Goal: Information Seeking & Learning: Learn about a topic

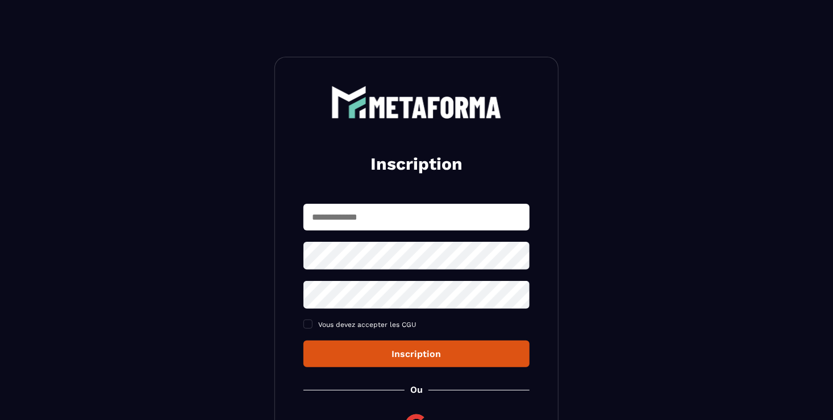
type input "**********"
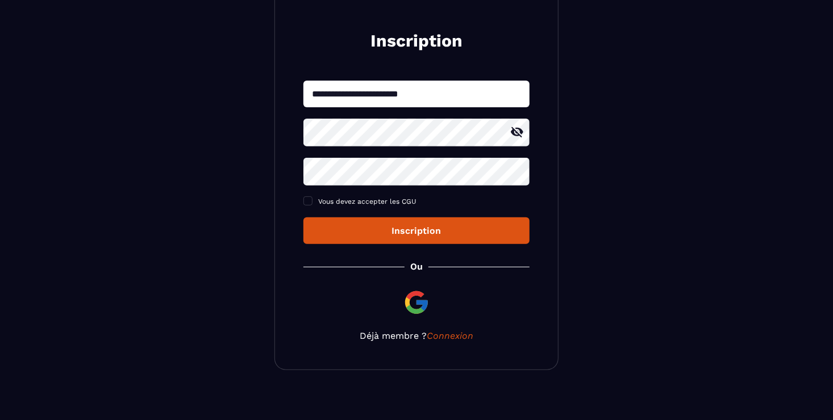
scroll to position [132, 0]
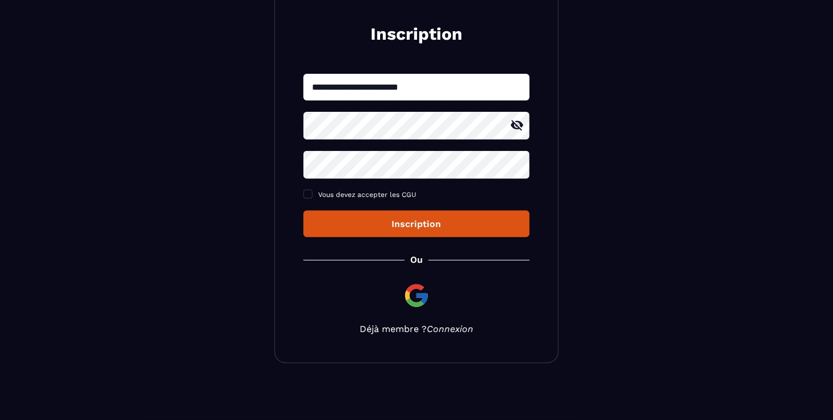
click at [445, 327] on link "Connexion" at bounding box center [450, 329] width 47 height 11
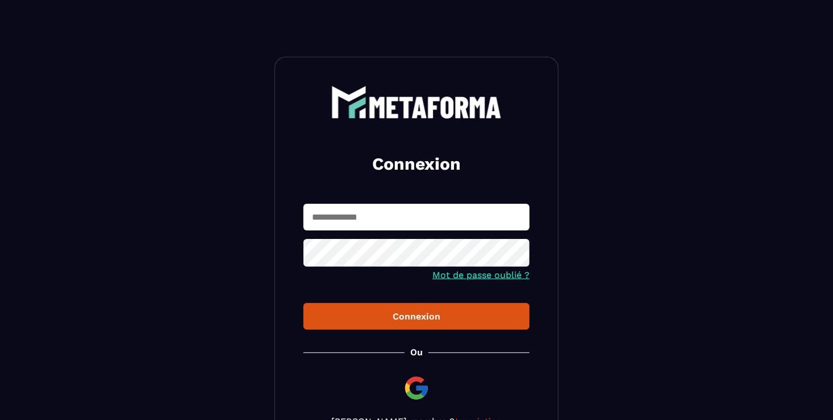
type input "**********"
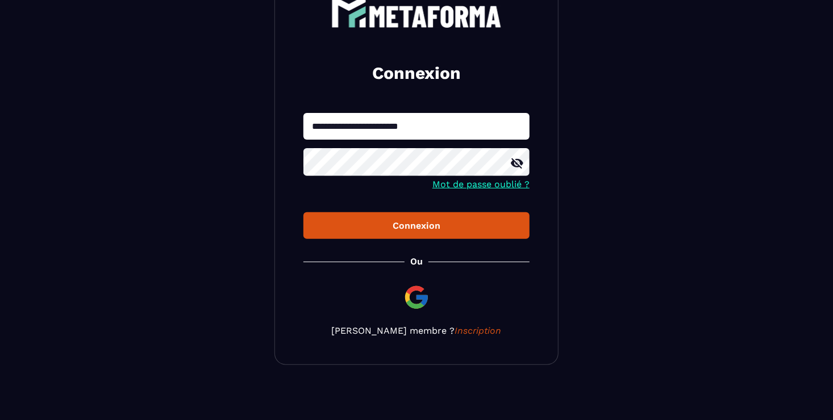
scroll to position [94, 0]
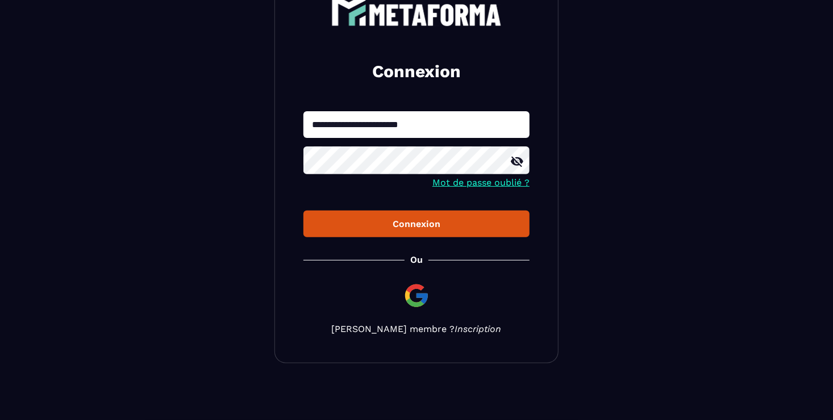
click at [465, 334] on link "Inscription" at bounding box center [478, 329] width 47 height 11
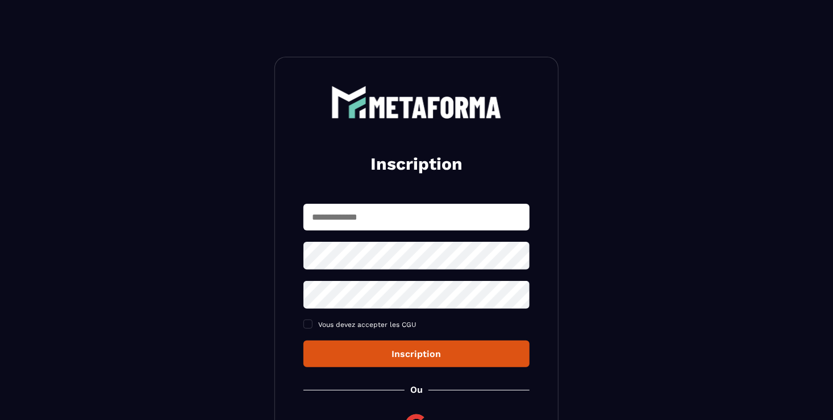
type input "**********"
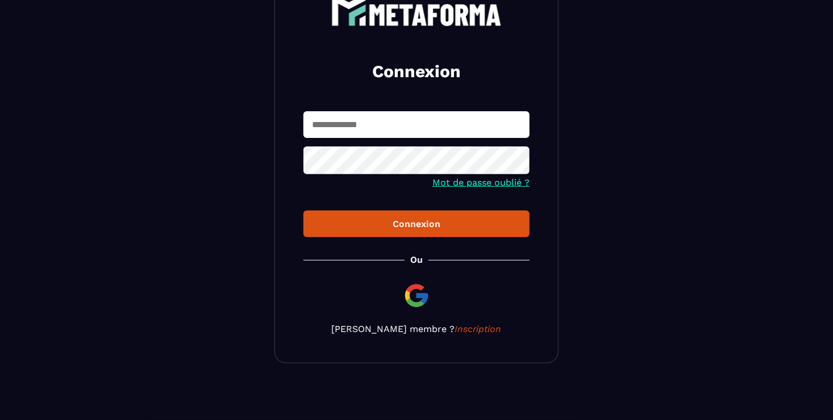
type input "**********"
click at [409, 223] on div "Connexion" at bounding box center [416, 224] width 208 height 11
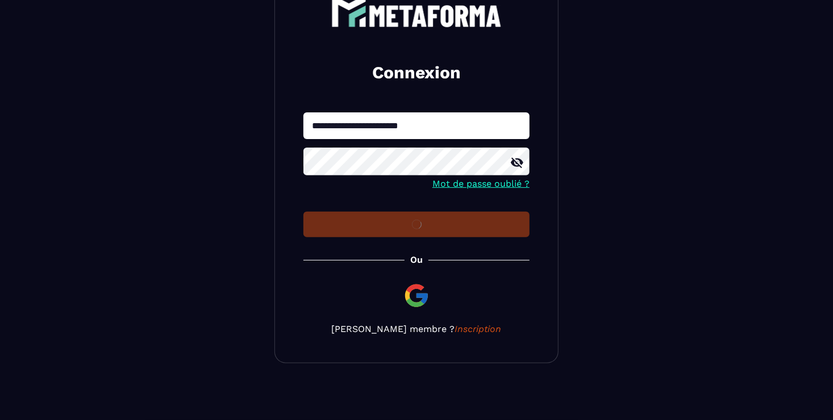
scroll to position [94, 0]
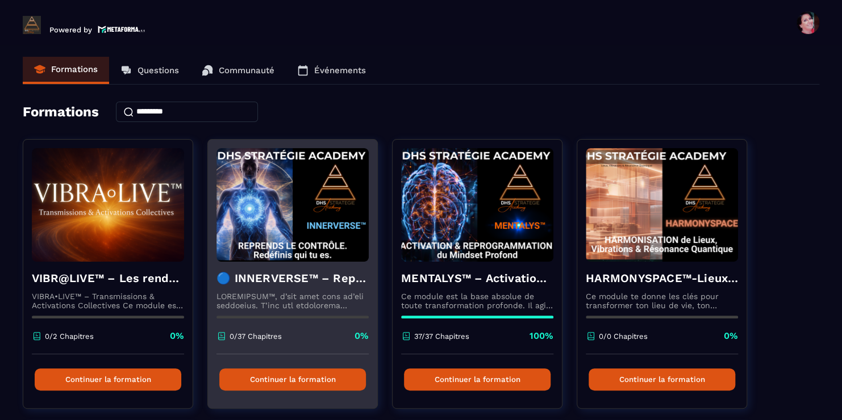
click at [299, 377] on button "Continuer la formation" at bounding box center [292, 380] width 147 height 22
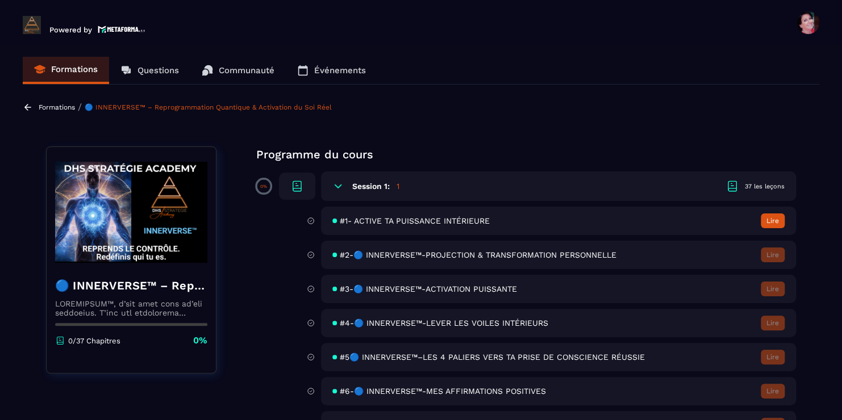
click at [398, 223] on span "#1- ACTIVE TA PUISSANCE INTÉRIEURE" at bounding box center [415, 220] width 150 height 9
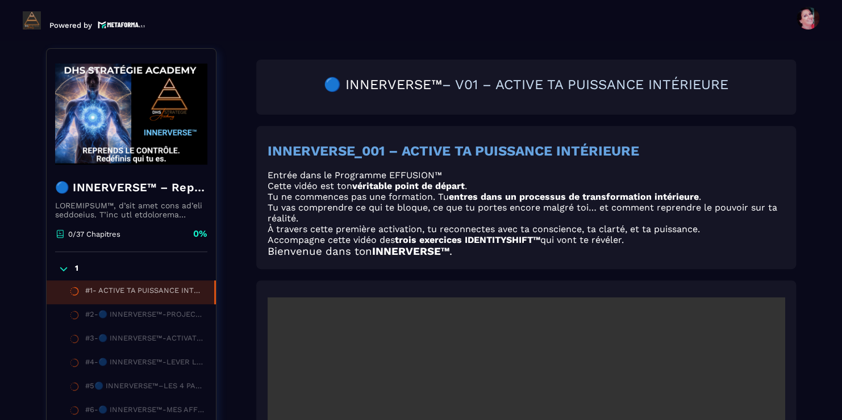
scroll to position [118, 0]
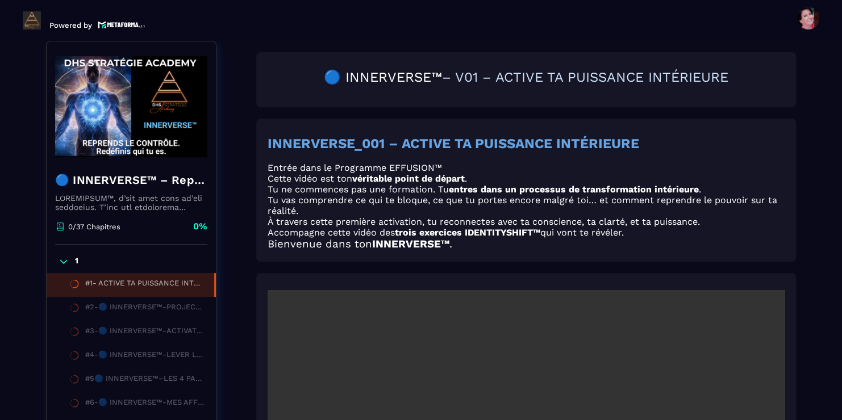
drag, startPoint x: 214, startPoint y: 285, endPoint x: 215, endPoint y: 345, distance: 60.2
drag, startPoint x: 215, startPoint y: 345, endPoint x: 236, endPoint y: 361, distance: 26.4
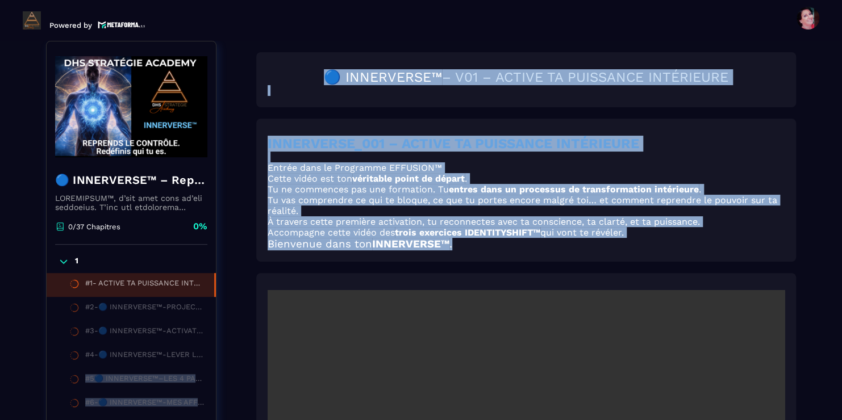
drag, startPoint x: 236, startPoint y: 361, endPoint x: 235, endPoint y: 370, distance: 9.2
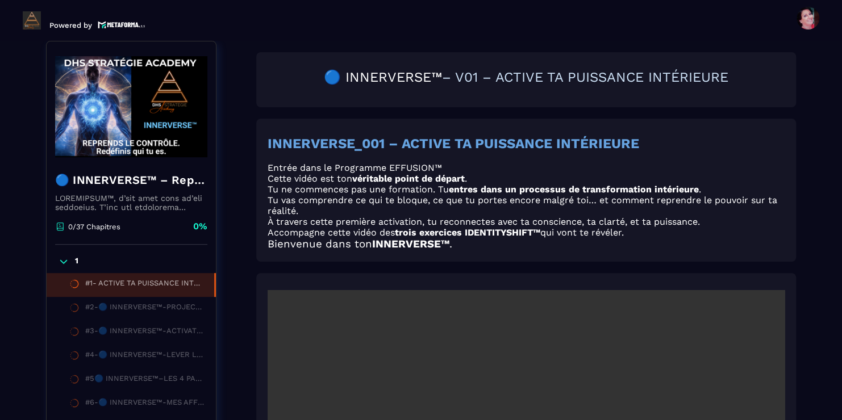
drag, startPoint x: 215, startPoint y: 283, endPoint x: 216, endPoint y: 291, distance: 8.5
drag, startPoint x: 216, startPoint y: 291, endPoint x: 241, endPoint y: 314, distance: 34.2
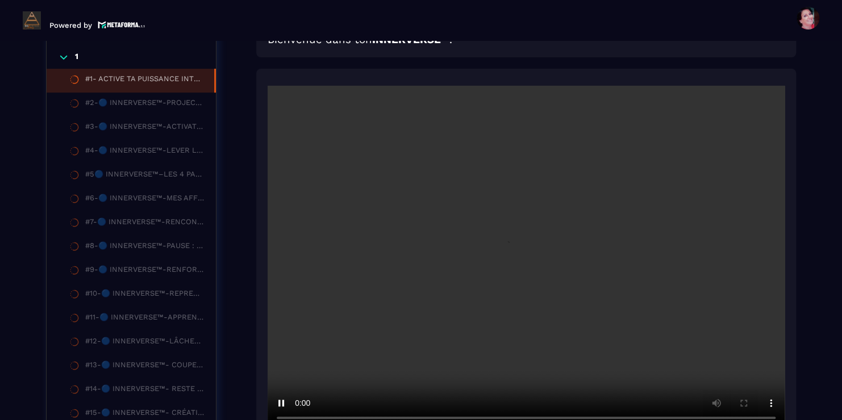
scroll to position [345, 0]
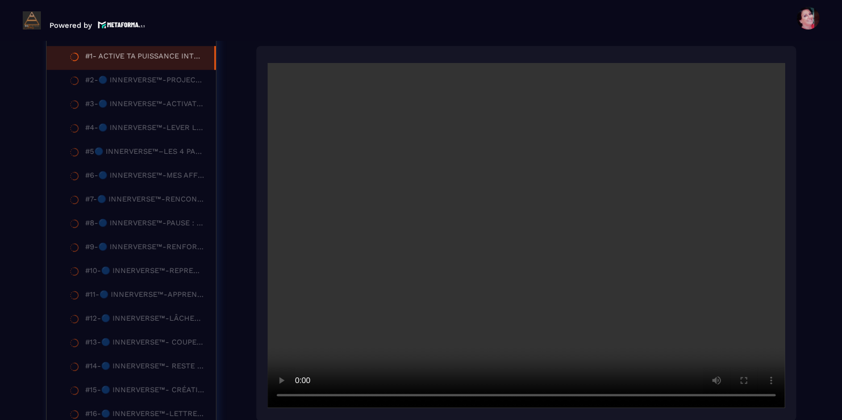
click at [761, 152] on video at bounding box center [526, 235] width 517 height 345
click at [733, 173] on video at bounding box center [526, 235] width 517 height 345
click at [818, 348] on section "Formations Questions Communauté Événements Formations / 🔵 INNERVERSE™ – Reprogr…" at bounding box center [421, 230] width 842 height 379
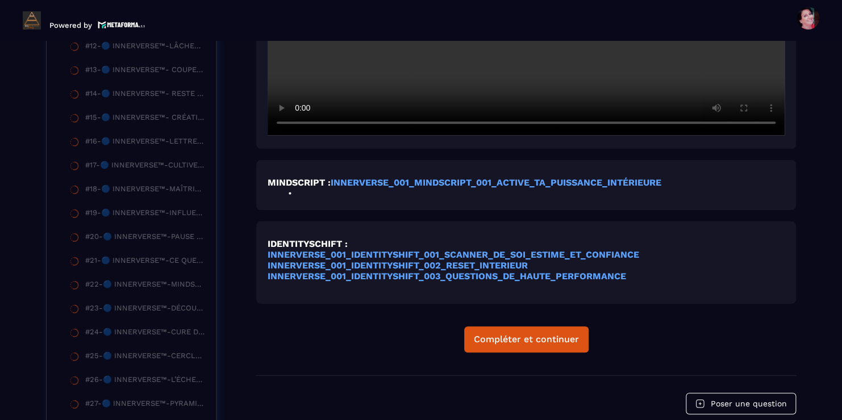
scroll to position [641, 0]
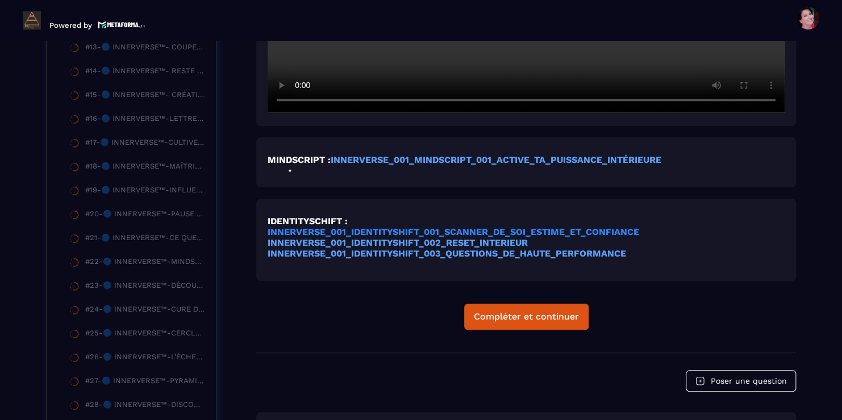
click at [486, 233] on strong "INNERVERSE_001_IDENTITYSHIFT_001_SCANNER_DE_SOI_ESTIME_ET_CONFIANCE" at bounding box center [453, 232] width 371 height 11
click at [382, 245] on strong "INNERVERSE_001_IDENTITYSHIFT_002_RESET_INTERIEUR" at bounding box center [398, 242] width 260 height 11
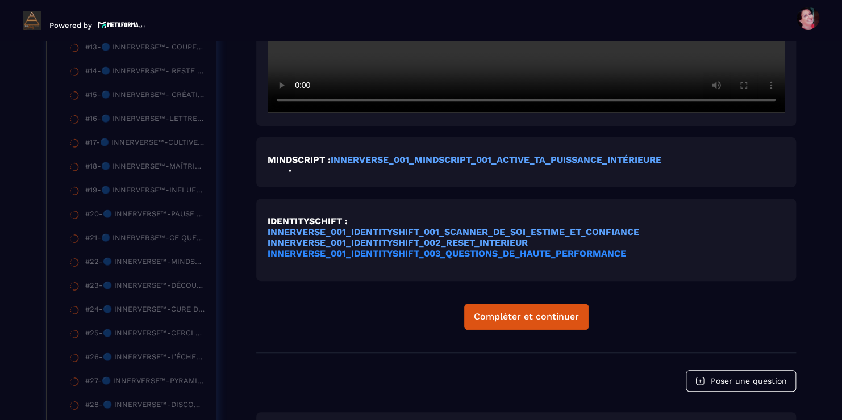
click at [387, 257] on strong "INNERVERSE_001_IDENTITYSHIFT_003_QUESTIONS_DE_HAUTE_PERFORMANCE" at bounding box center [447, 253] width 358 height 11
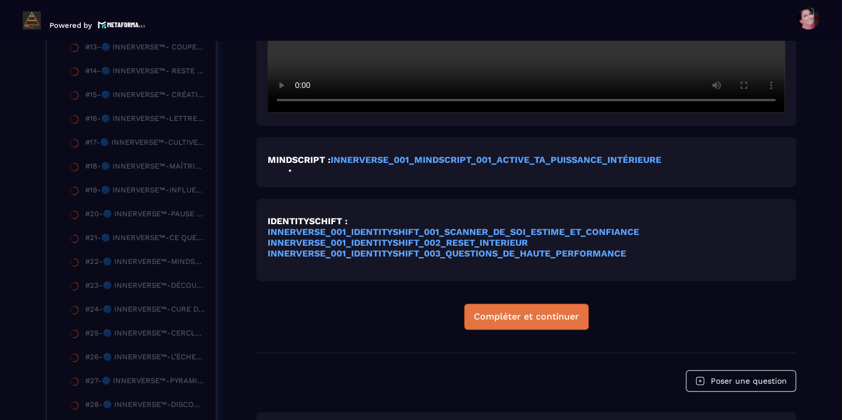
click at [534, 317] on div "Compléter et continuer" at bounding box center [526, 316] width 105 height 11
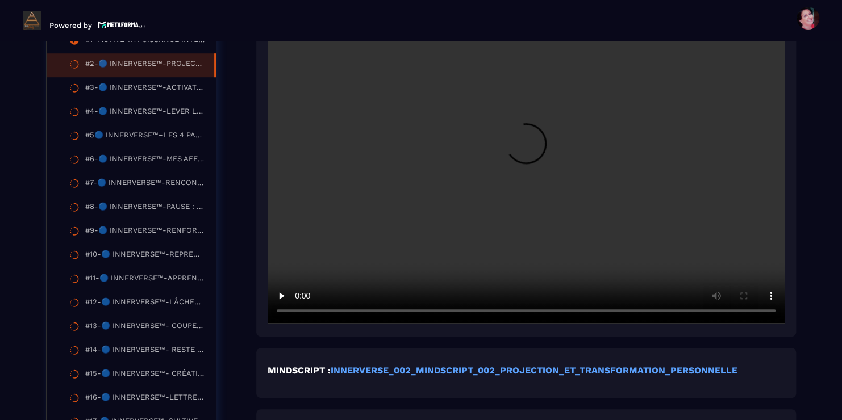
scroll to position [368, 0]
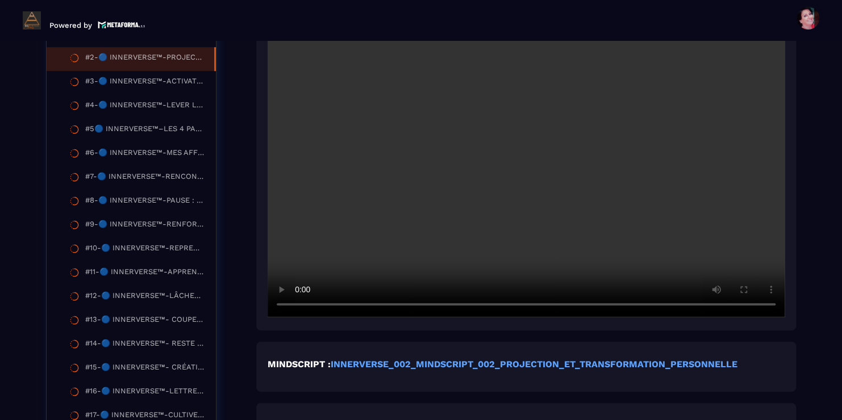
drag, startPoint x: 278, startPoint y: 288, endPoint x: 470, endPoint y: 193, distance: 214.6
click at [470, 193] on video at bounding box center [526, 144] width 517 height 345
click at [524, 361] on strong "INNERVERSE_002_MINDSCRIPT_002_PROJECTION_ET_TRANSFORMATION_PERSONNELLE" at bounding box center [534, 364] width 407 height 11
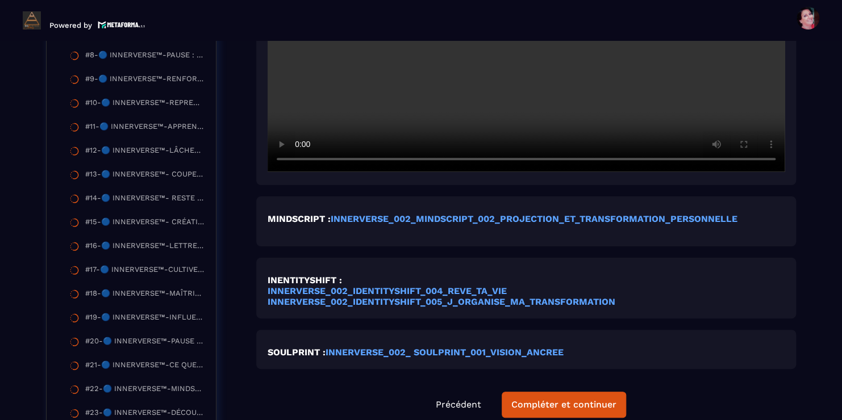
scroll to position [595, 0]
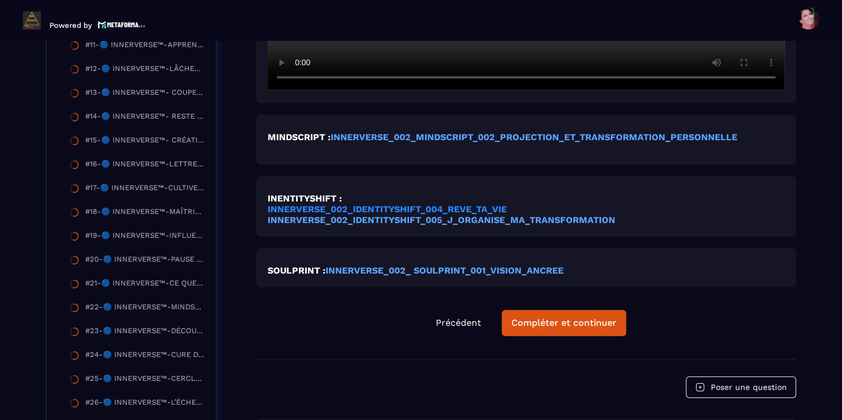
click at [409, 211] on strong "INNERVERSE_002_IDENTITYSHIFT_004_REVE_TA_VIE" at bounding box center [387, 209] width 239 height 11
click at [399, 217] on strong "INNERVERSE_002_IDENTITYSHIFT_005_J_ORGANISE_MA_TRANSFORMATION" at bounding box center [442, 220] width 348 height 11
click at [399, 273] on strong "INNERVERSE_002_ SOULPRINT_001_VISION_ANCREE" at bounding box center [444, 270] width 238 height 11
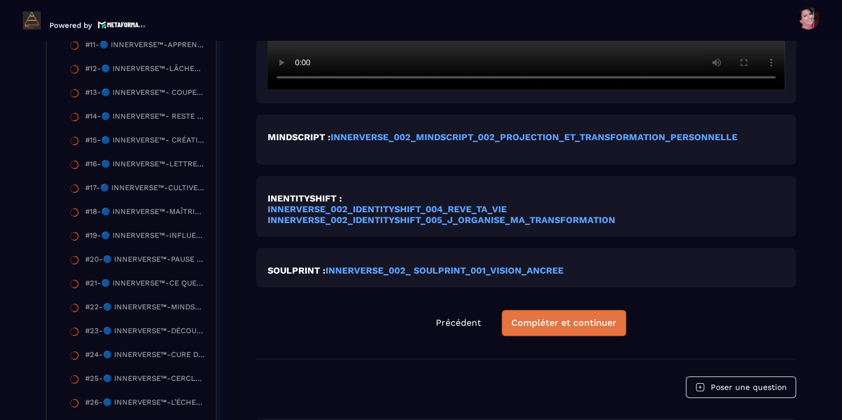
click at [556, 324] on div "Compléter et continuer" at bounding box center [563, 322] width 105 height 11
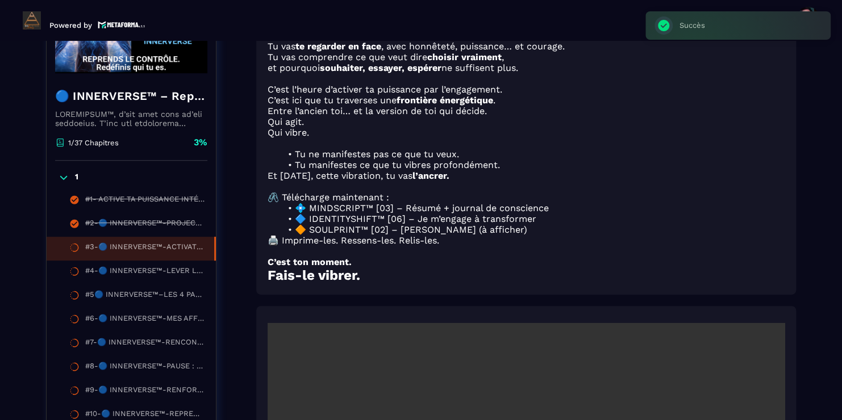
scroll to position [118, 0]
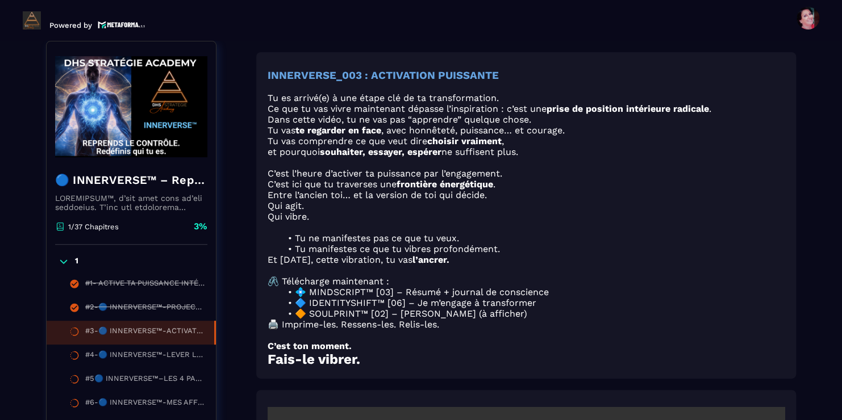
click at [457, 316] on li "🔶 SOULPRINT™ [02] – Choix Sacré (à afficher)" at bounding box center [532, 313] width 503 height 11
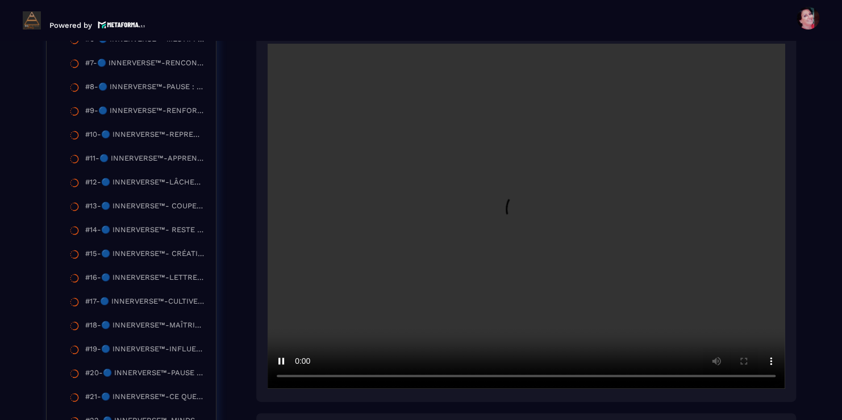
scroll to position [504, 0]
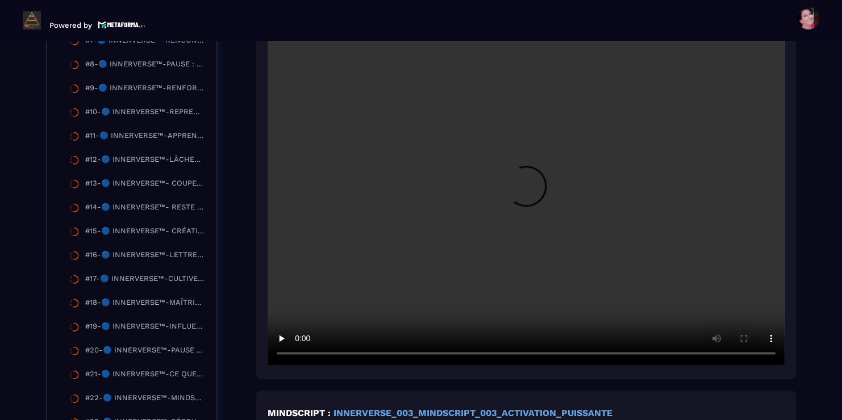
click at [767, 327] on video at bounding box center [526, 193] width 517 height 345
click at [753, 226] on video at bounding box center [526, 193] width 517 height 345
click at [746, 246] on video at bounding box center [526, 193] width 517 height 345
click at [698, 258] on video at bounding box center [526, 193] width 517 height 345
click at [757, 189] on video at bounding box center [526, 193] width 517 height 345
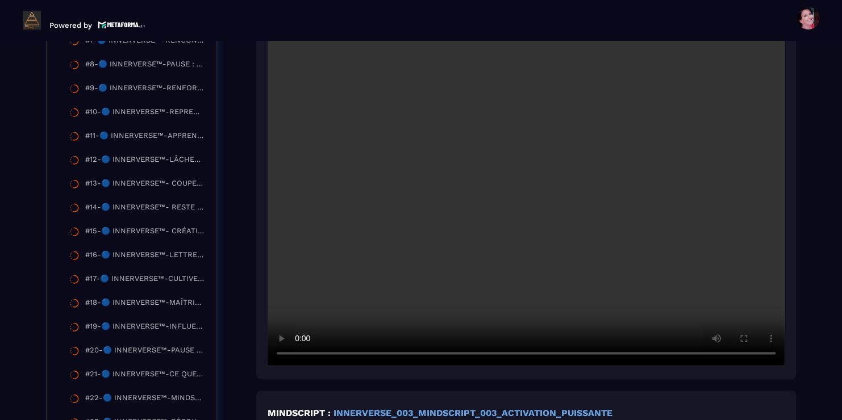
click at [764, 187] on video at bounding box center [526, 193] width 517 height 345
drag, startPoint x: 797, startPoint y: 351, endPoint x: 294, endPoint y: 259, distance: 511.6
click at [294, 259] on video at bounding box center [526, 193] width 517 height 345
drag, startPoint x: 814, startPoint y: 359, endPoint x: 498, endPoint y: 328, distance: 317.3
click at [498, 328] on video at bounding box center [526, 193] width 517 height 345
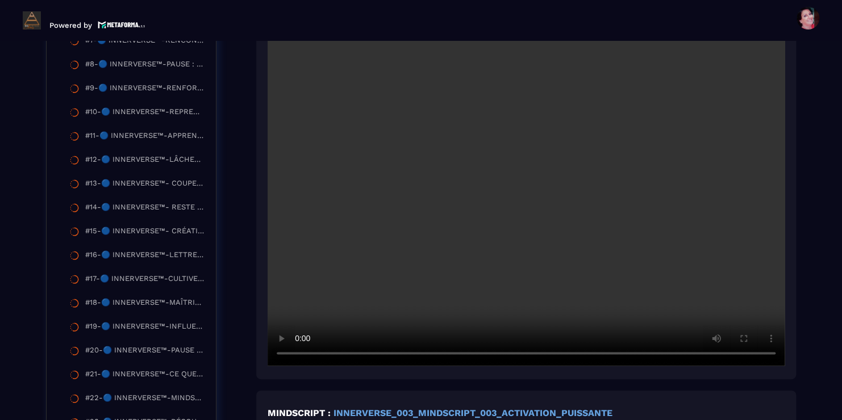
drag, startPoint x: 802, startPoint y: 359, endPoint x: 411, endPoint y: 210, distance: 418.3
click at [411, 210] on video at bounding box center [526, 193] width 517 height 345
drag, startPoint x: 411, startPoint y: 210, endPoint x: 553, endPoint y: 268, distance: 153.0
click at [553, 268] on video at bounding box center [526, 193] width 517 height 345
click at [791, 286] on div at bounding box center [526, 191] width 540 height 375
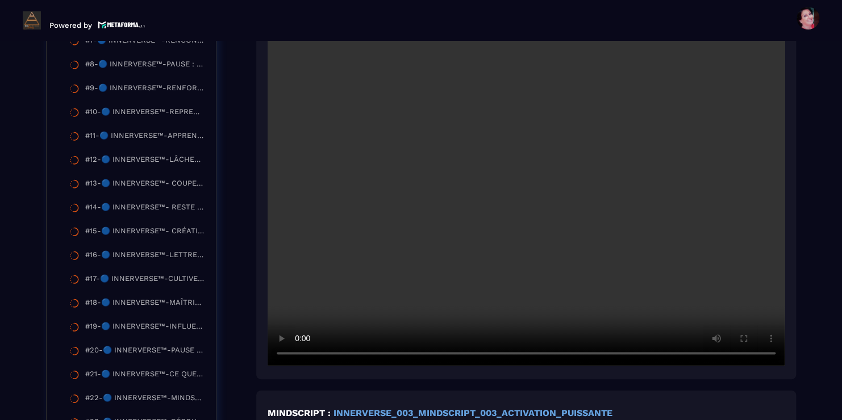
drag, startPoint x: 645, startPoint y: 241, endPoint x: 394, endPoint y: 228, distance: 250.8
drag, startPoint x: 394, startPoint y: 228, endPoint x: 816, endPoint y: 374, distance: 446.5
click at [816, 374] on div "Formations / 🔵 INNERVERSE™ – Reprogrammation Quantique & Activation du Soi Réel…" at bounding box center [421, 194] width 796 height 1203
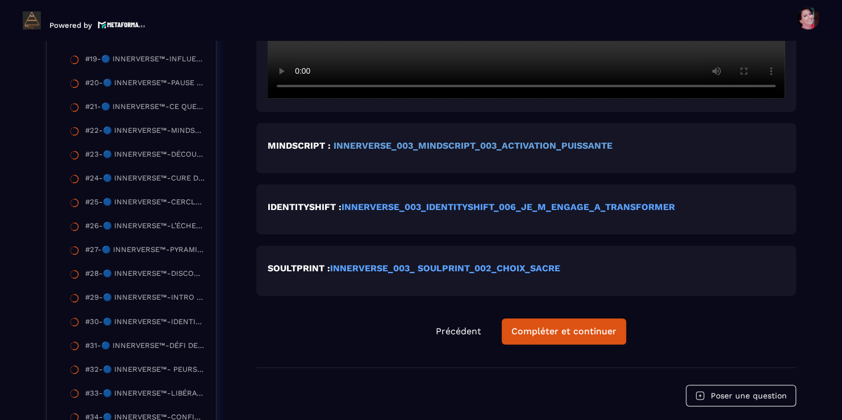
scroll to position [777, 0]
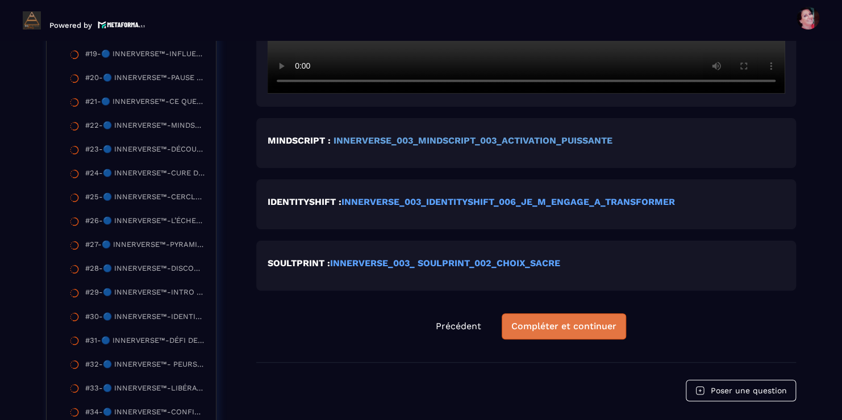
click at [571, 332] on div "Compléter et continuer" at bounding box center [563, 326] width 105 height 11
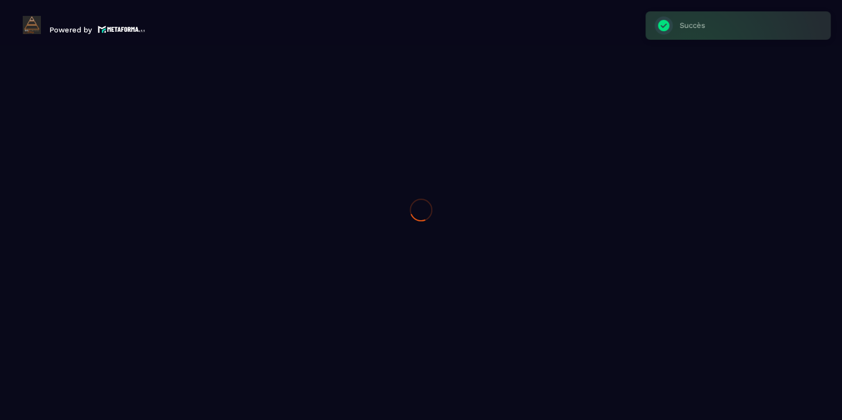
click at [571, 334] on div at bounding box center [421, 210] width 842 height 420
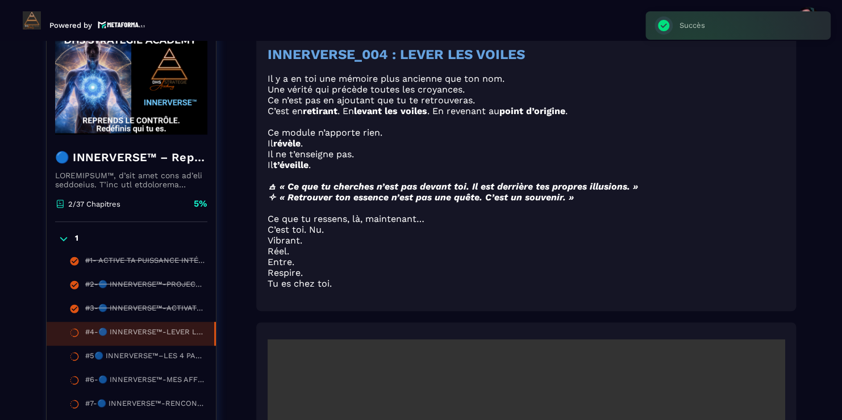
scroll to position [118, 0]
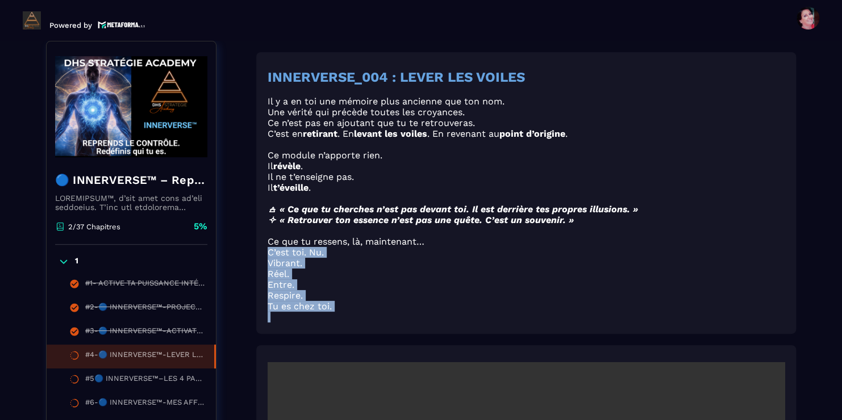
drag, startPoint x: 705, startPoint y: 248, endPoint x: 670, endPoint y: 317, distance: 77.5
click at [670, 317] on div "INNERVERSE_004 : LEVER LES VOILES Il y a en toi une mémoire plus ancienne que t…" at bounding box center [526, 195] width 517 height 253
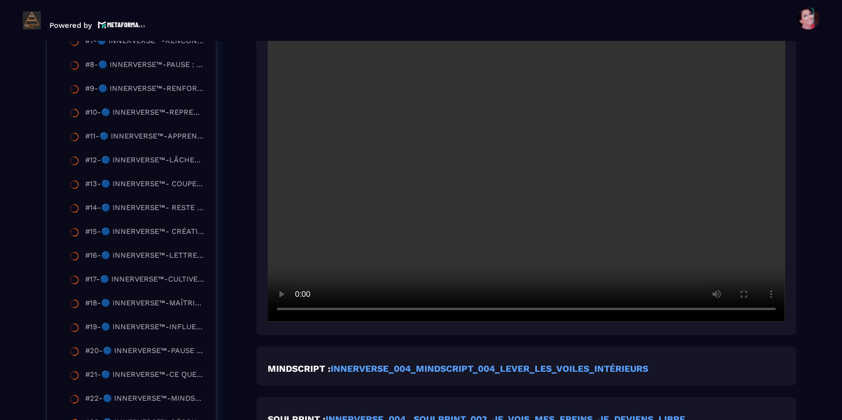
scroll to position [504, 0]
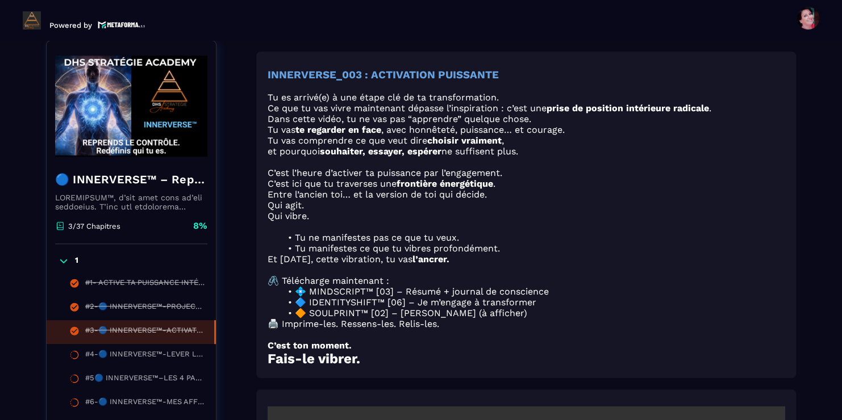
scroll to position [118, 0]
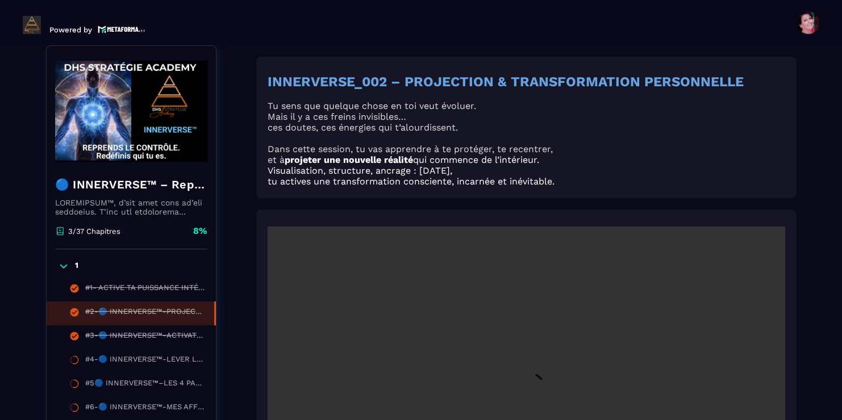
scroll to position [5, 0]
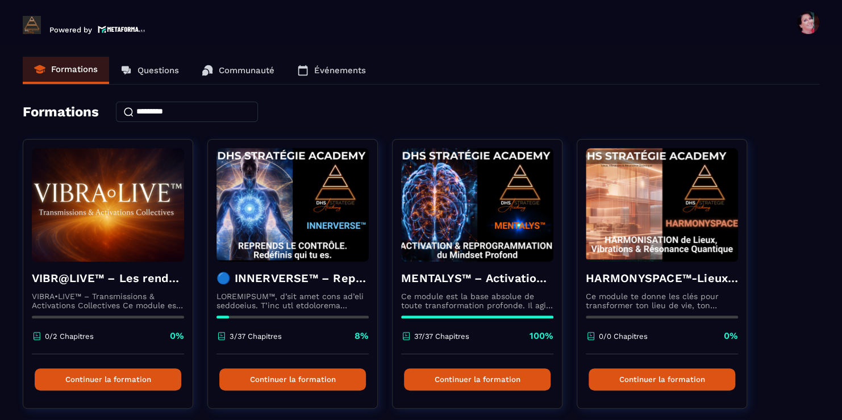
click at [809, 301] on div "VIBR@LIVE™ – Les rendez-vous d’intégration vivante VIBRA•LIVE™ – Transmissions …" at bounding box center [421, 423] width 796 height 568
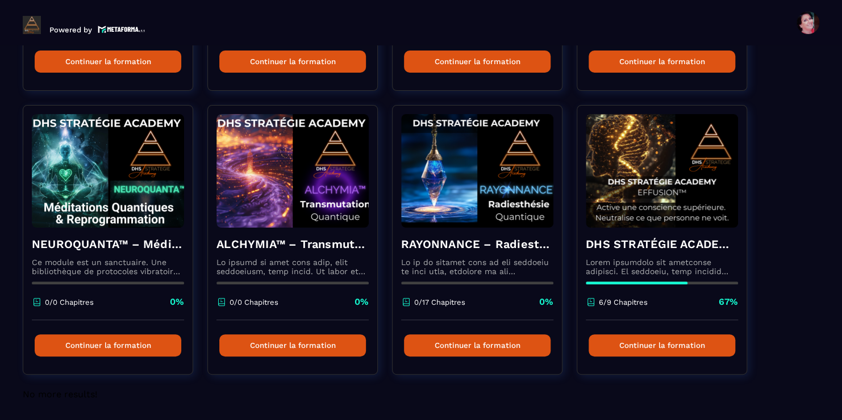
scroll to position [319, 0]
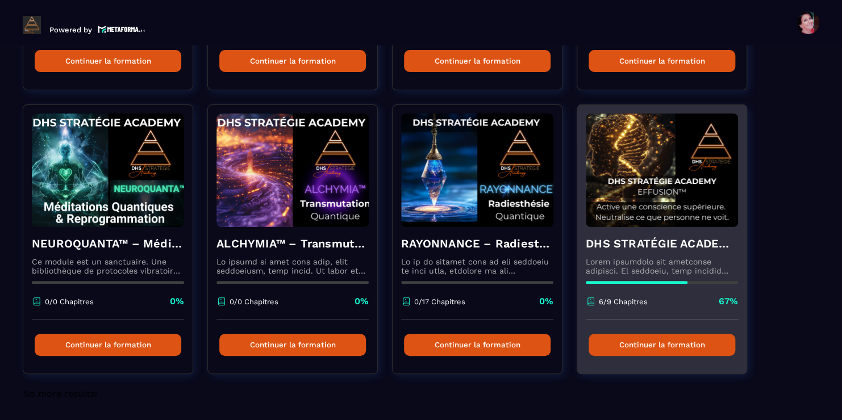
click at [690, 340] on button "Continuer la formation" at bounding box center [661, 345] width 147 height 22
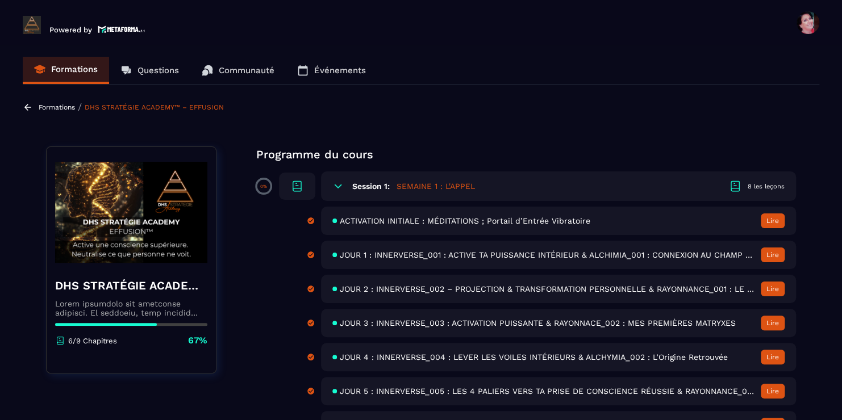
click at [823, 320] on section "Formations Questions Communauté Événements Formations / DHS STRATÉGIE ACADEMY™ …" at bounding box center [421, 234] width 842 height 379
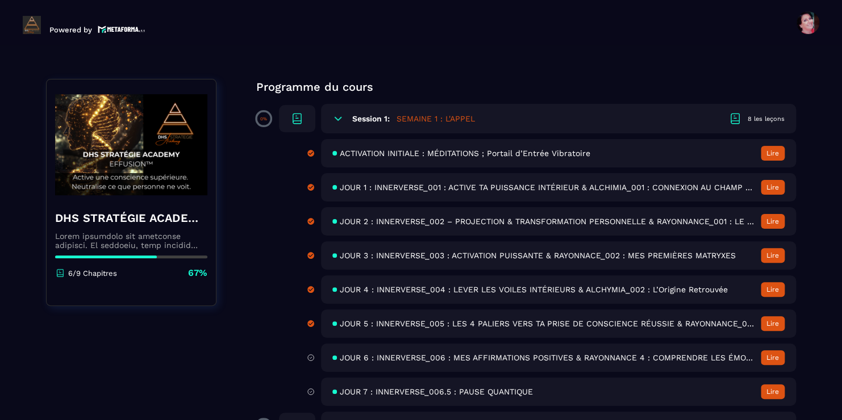
scroll to position [114, 0]
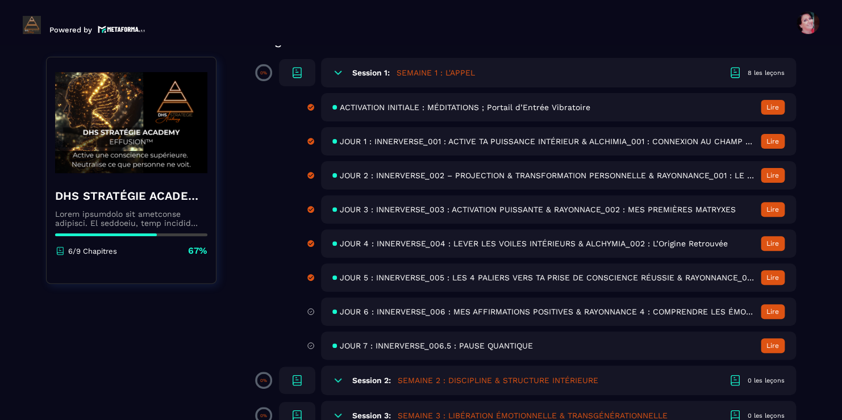
click at [559, 313] on span "JOUR 6 : INNERVERSE_006 : MES AFFIRMATIONS POSITIVES & RAYONNANCE 4 : COMPRENDR…" at bounding box center [547, 311] width 415 height 9
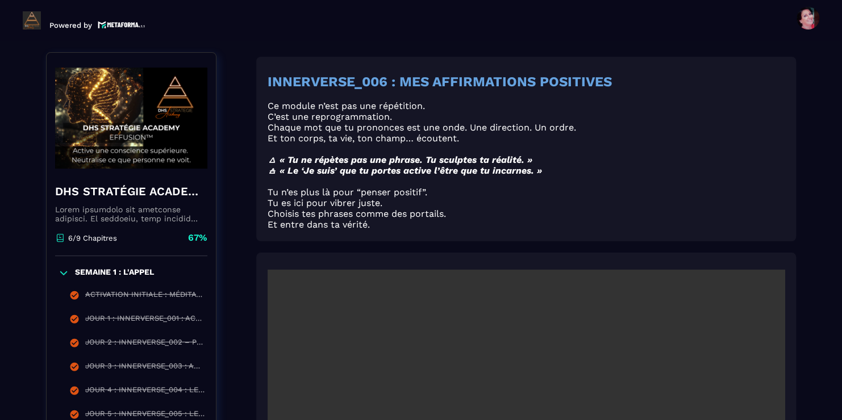
scroll to position [118, 0]
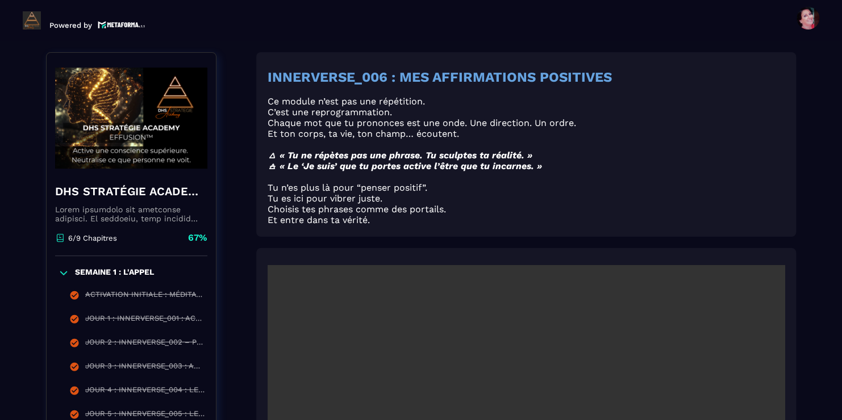
click at [820, 343] on section "Formations Questions Communauté Événements Formations / DHS STRATÉGIE ACADEMY™ …" at bounding box center [421, 230] width 842 height 379
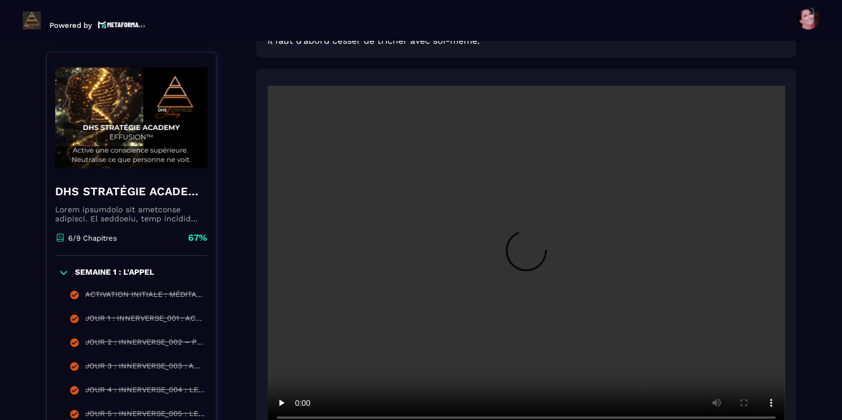
scroll to position [1186, 0]
